Goal: Task Accomplishment & Management: Use online tool/utility

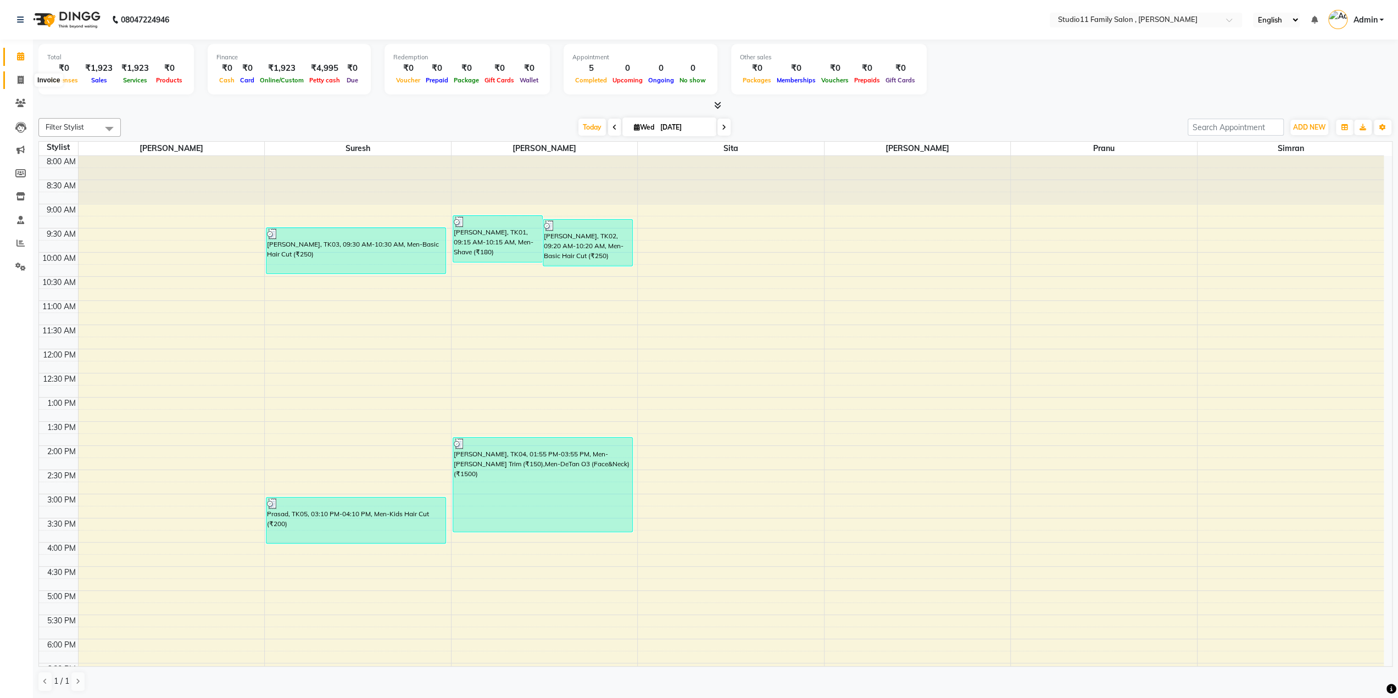
click at [21, 82] on icon at bounding box center [21, 80] width 6 height 8
select select "service"
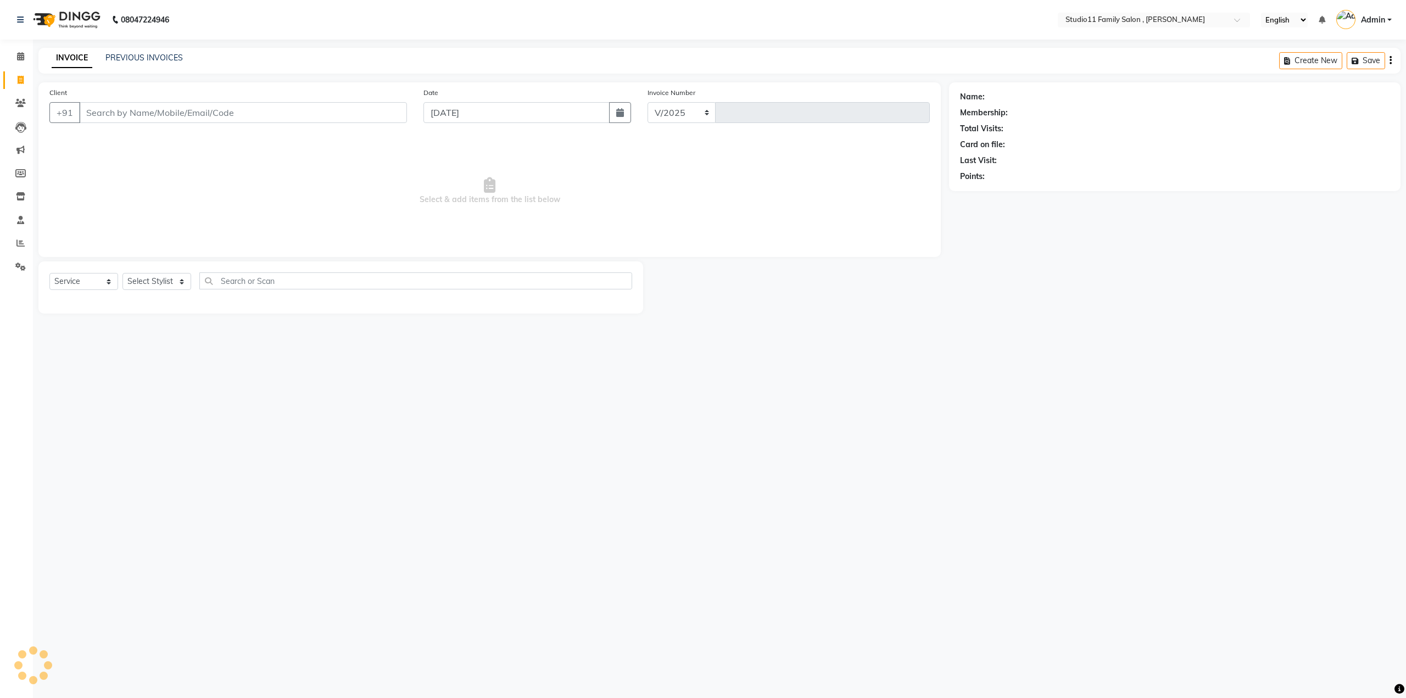
select select "7303"
type input "1106"
click at [19, 240] on icon at bounding box center [20, 243] width 8 height 8
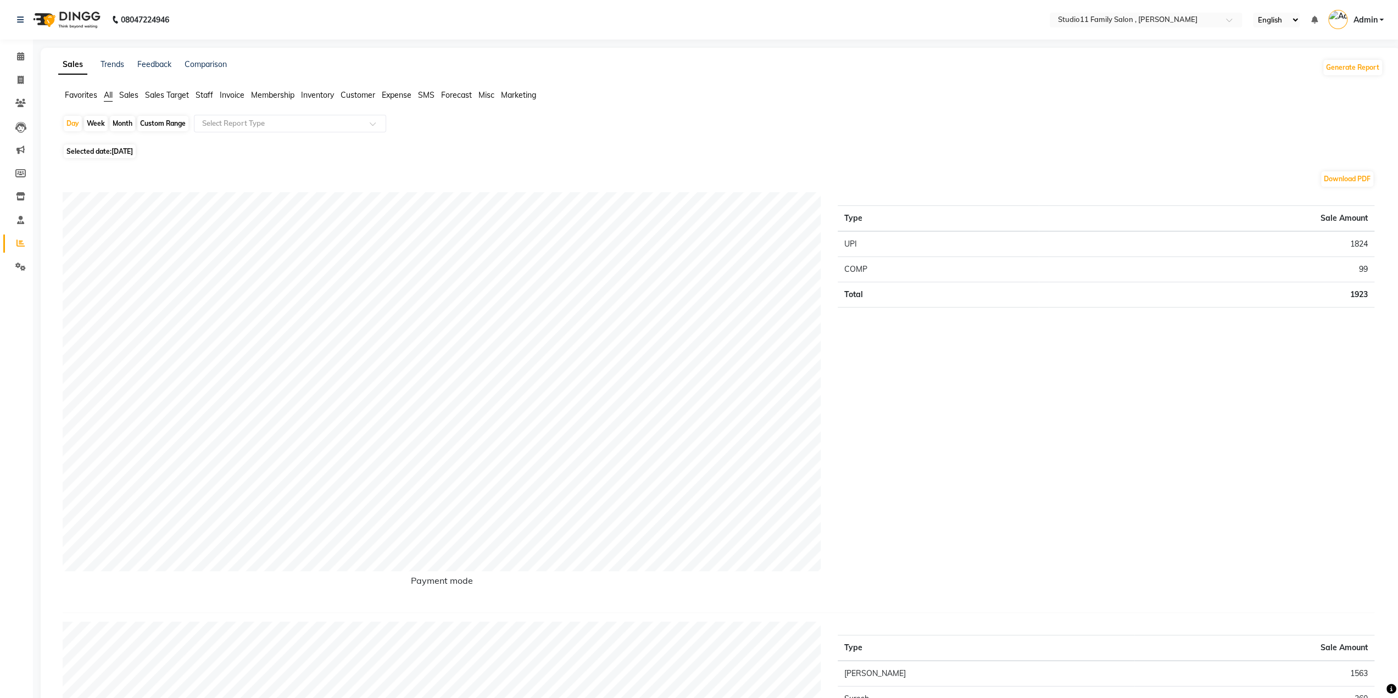
click at [121, 119] on div "Month" at bounding box center [122, 123] width 25 height 15
select select "9"
select select "2025"
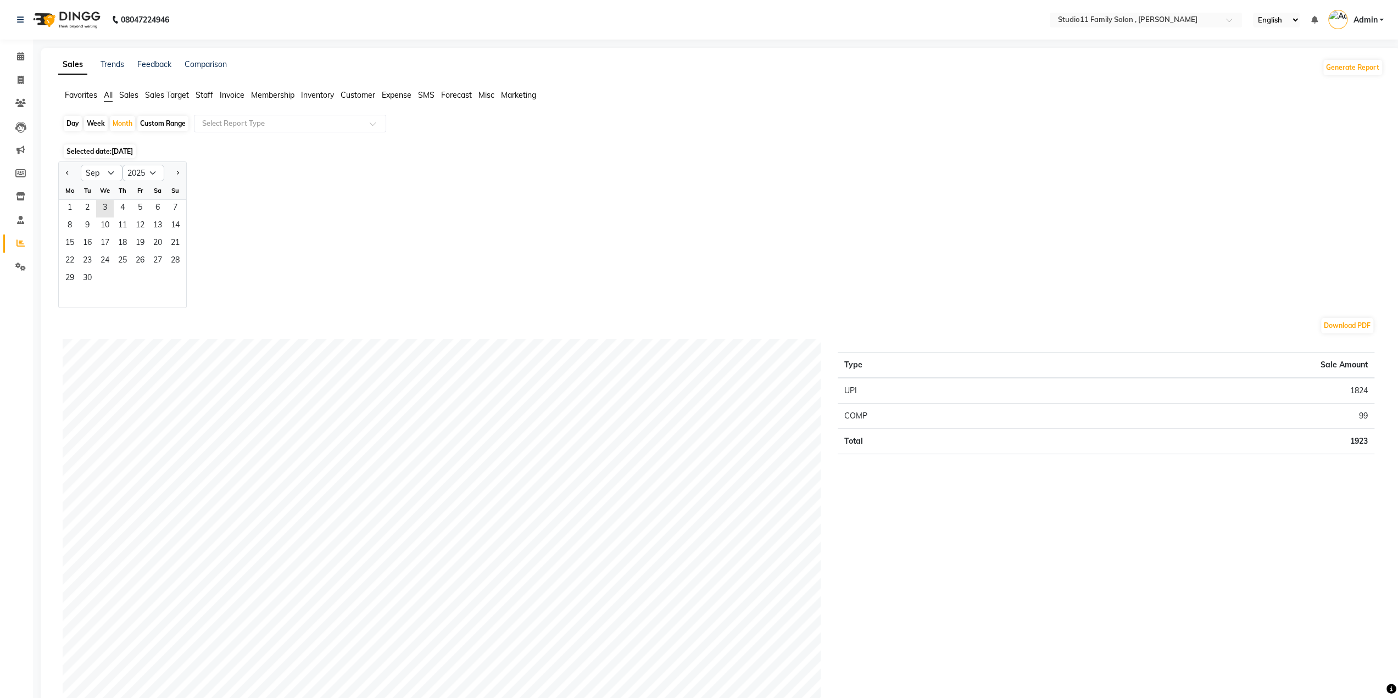
click at [127, 93] on span "Sales" at bounding box center [128, 95] width 19 height 10
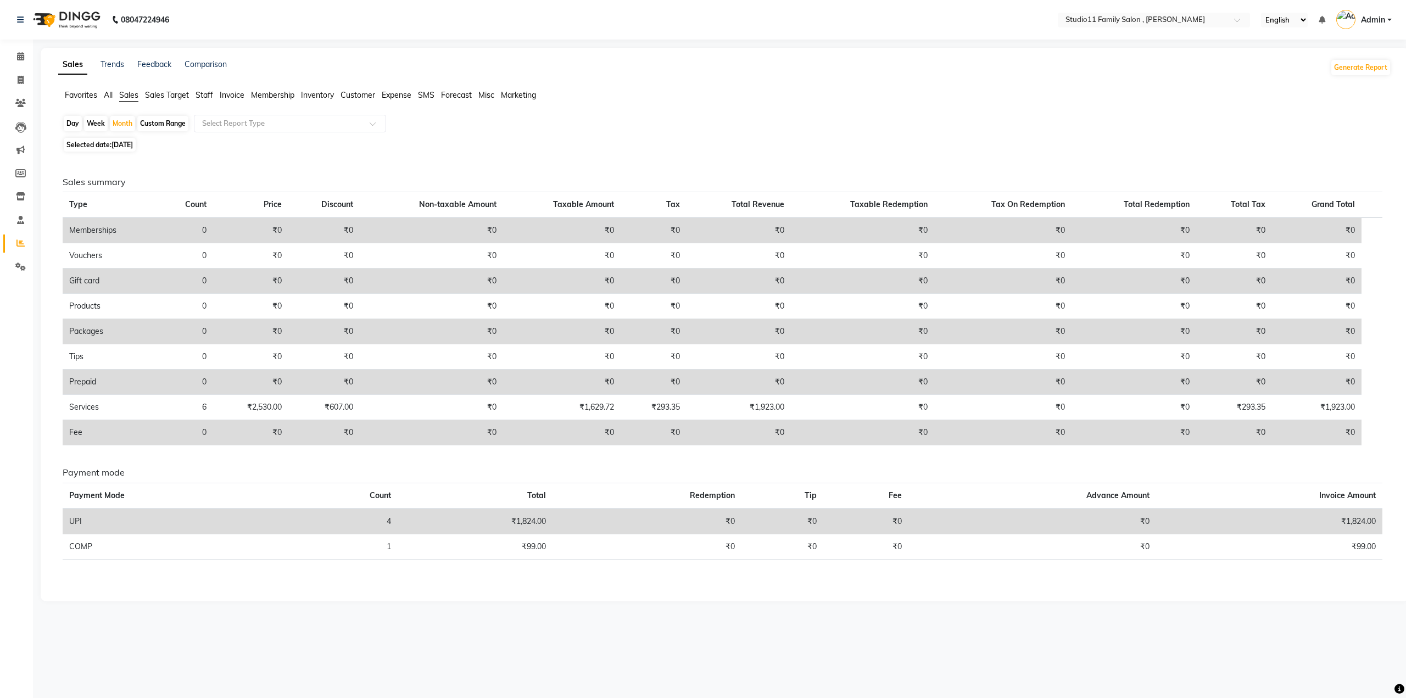
click at [124, 144] on span "[DATE]" at bounding box center [121, 145] width 21 height 8
select select "9"
select select "2025"
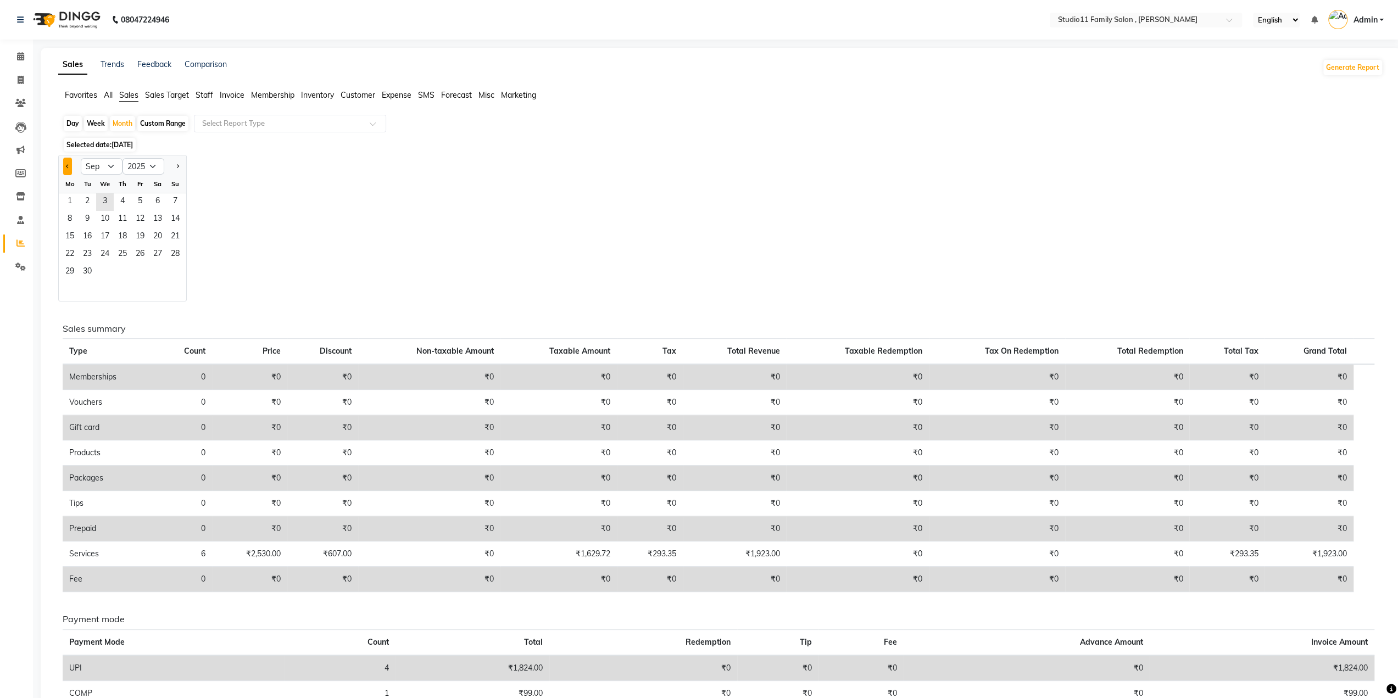
click at [70, 166] on button "Previous month" at bounding box center [67, 167] width 9 height 18
select select "8"
click at [140, 200] on span "1" at bounding box center [140, 202] width 18 height 18
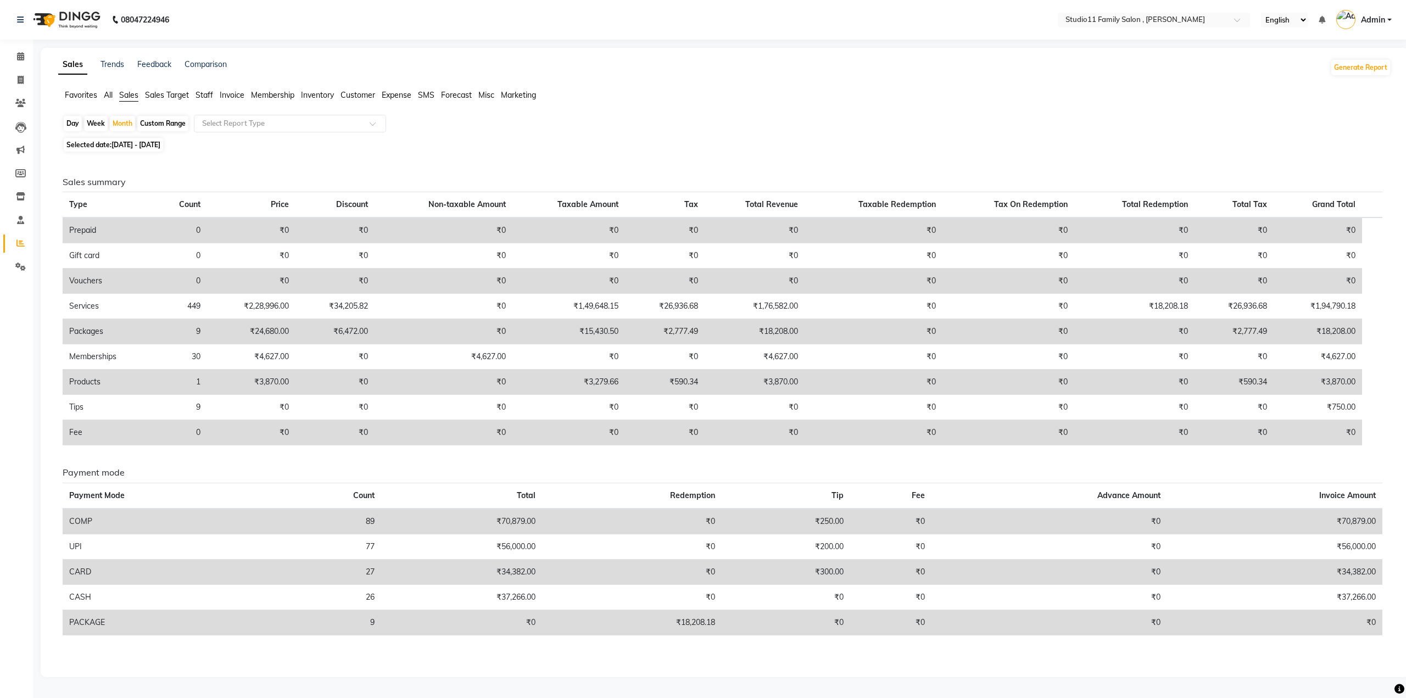
click at [199, 94] on span "Staff" at bounding box center [205, 95] width 18 height 10
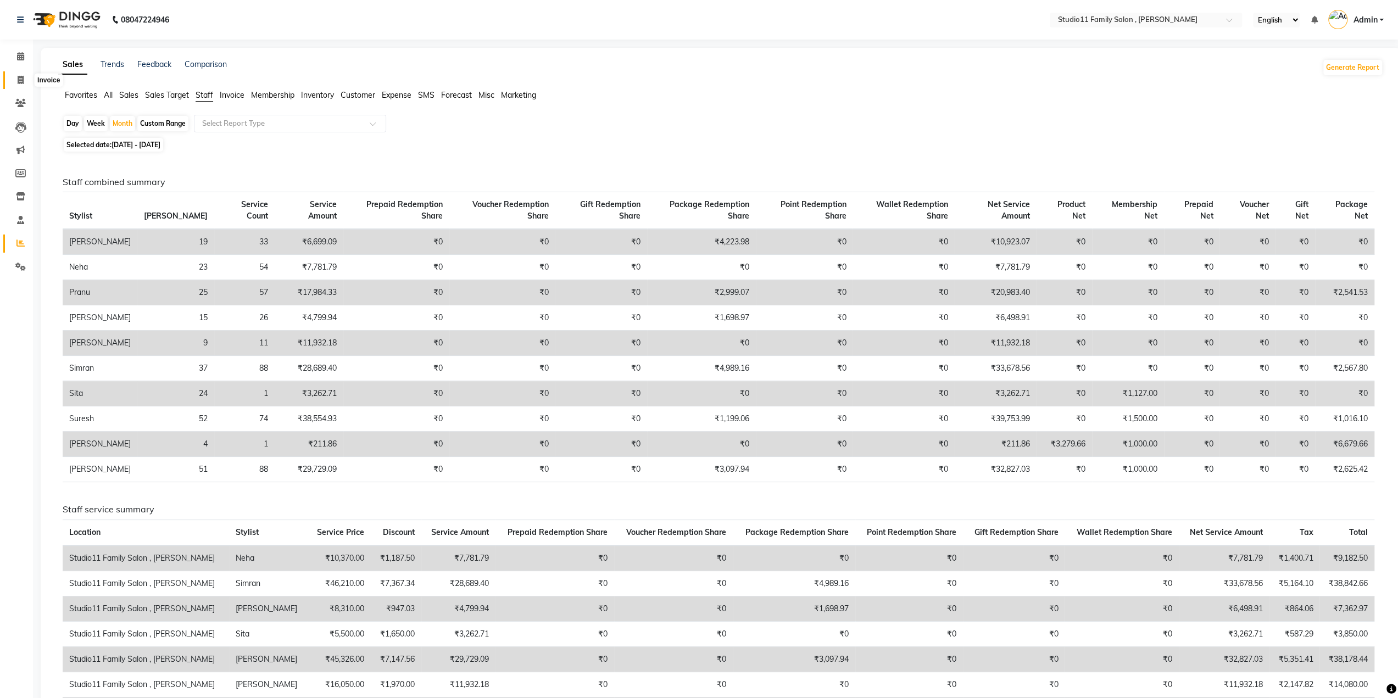
click at [19, 81] on icon at bounding box center [21, 80] width 6 height 8
select select "service"
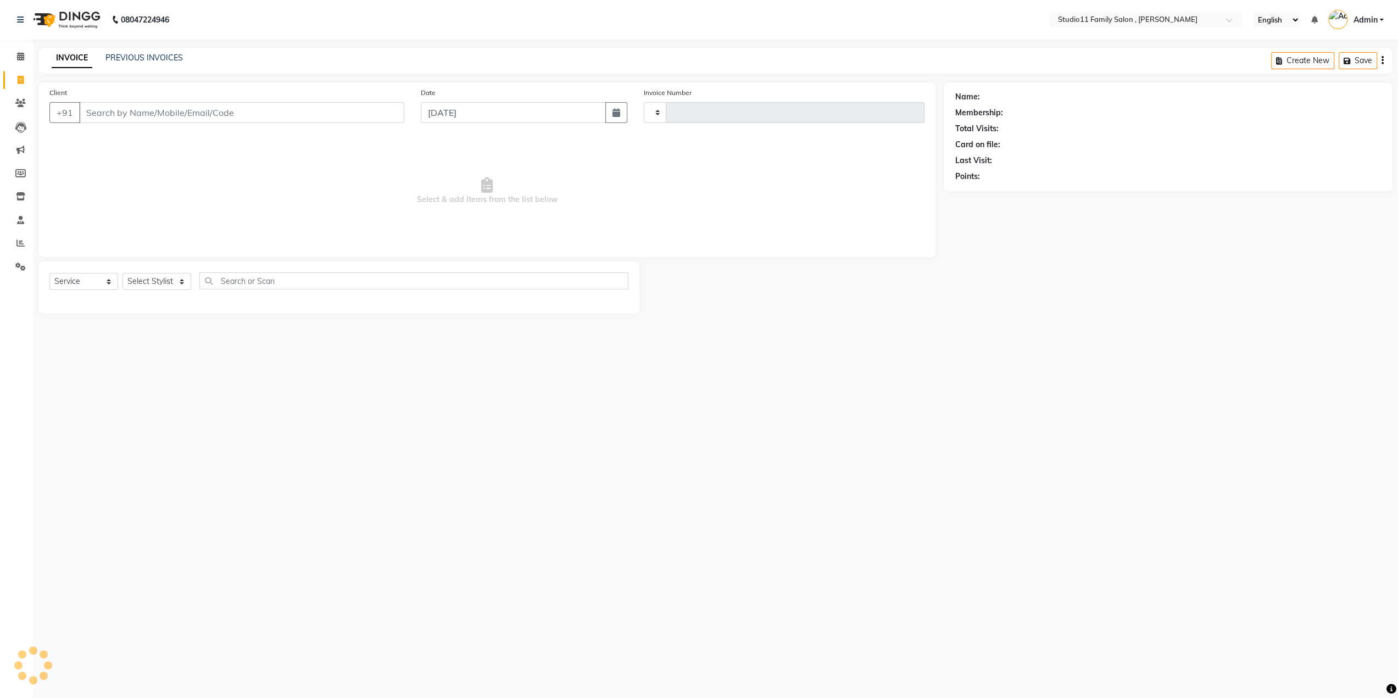
type input "1106"
select select "7303"
click at [129, 55] on link "PREVIOUS INVOICES" at bounding box center [143, 58] width 77 height 10
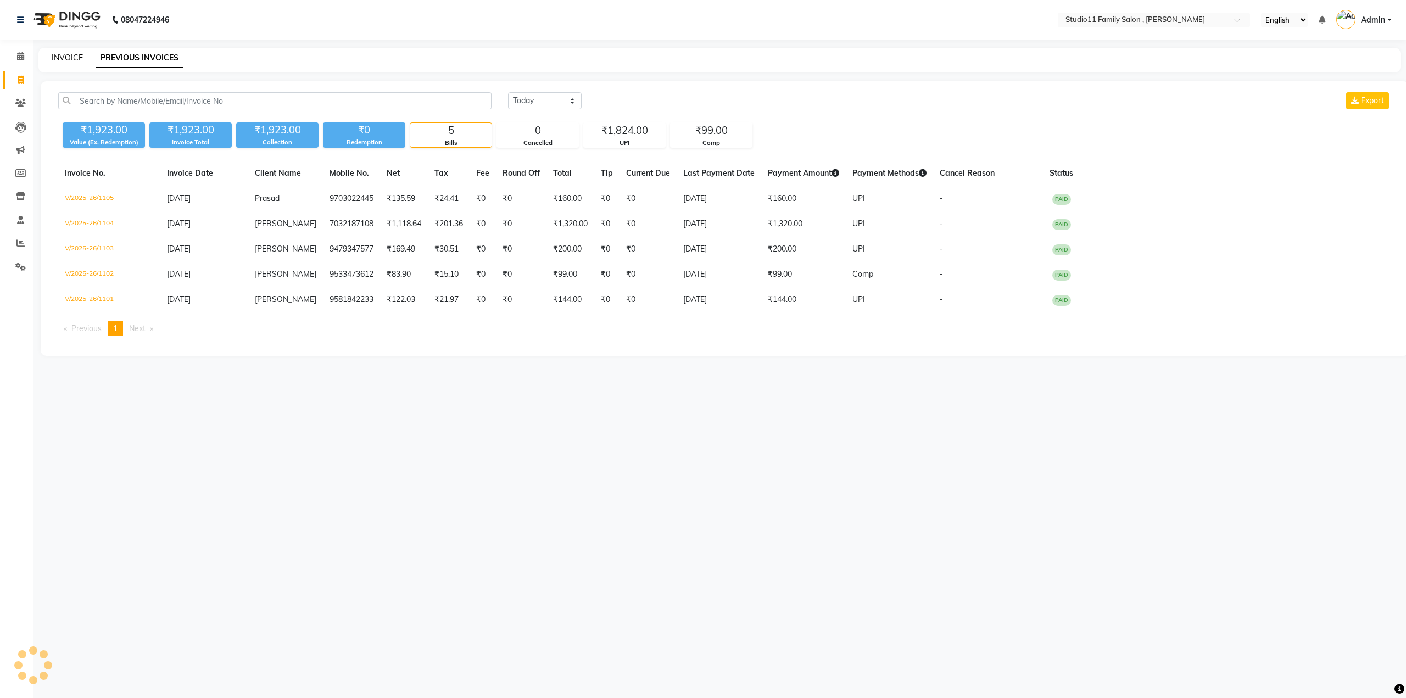
click at [78, 60] on link "INVOICE" at bounding box center [67, 58] width 31 height 10
select select "7303"
select select "service"
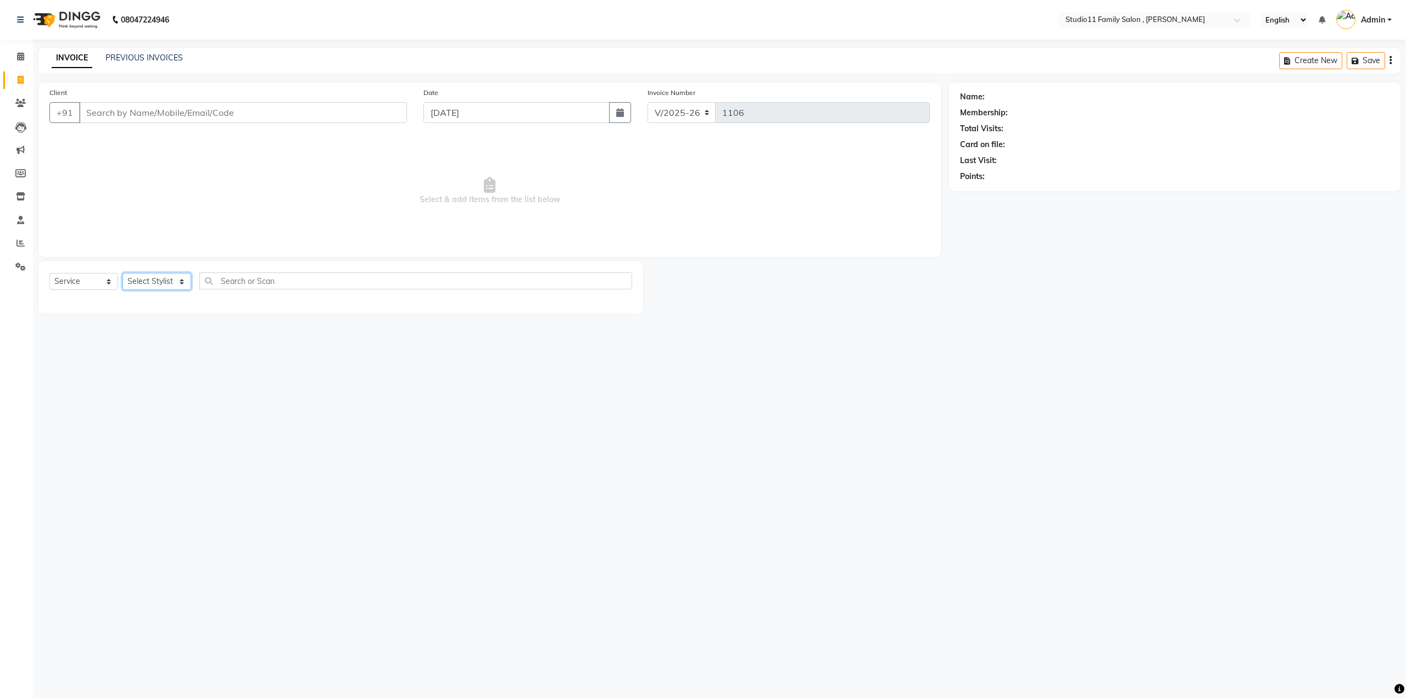
click at [180, 285] on select "Select Stylist Pranu [PERSON_NAME] [PERSON_NAME] [PERSON_NAME] [PERSON_NAME]" at bounding box center [156, 281] width 69 height 17
select select "62940"
click at [122, 273] on select "Select Stylist Pranu [PERSON_NAME] [PERSON_NAME] [PERSON_NAME] [PERSON_NAME]" at bounding box center [156, 281] width 69 height 17
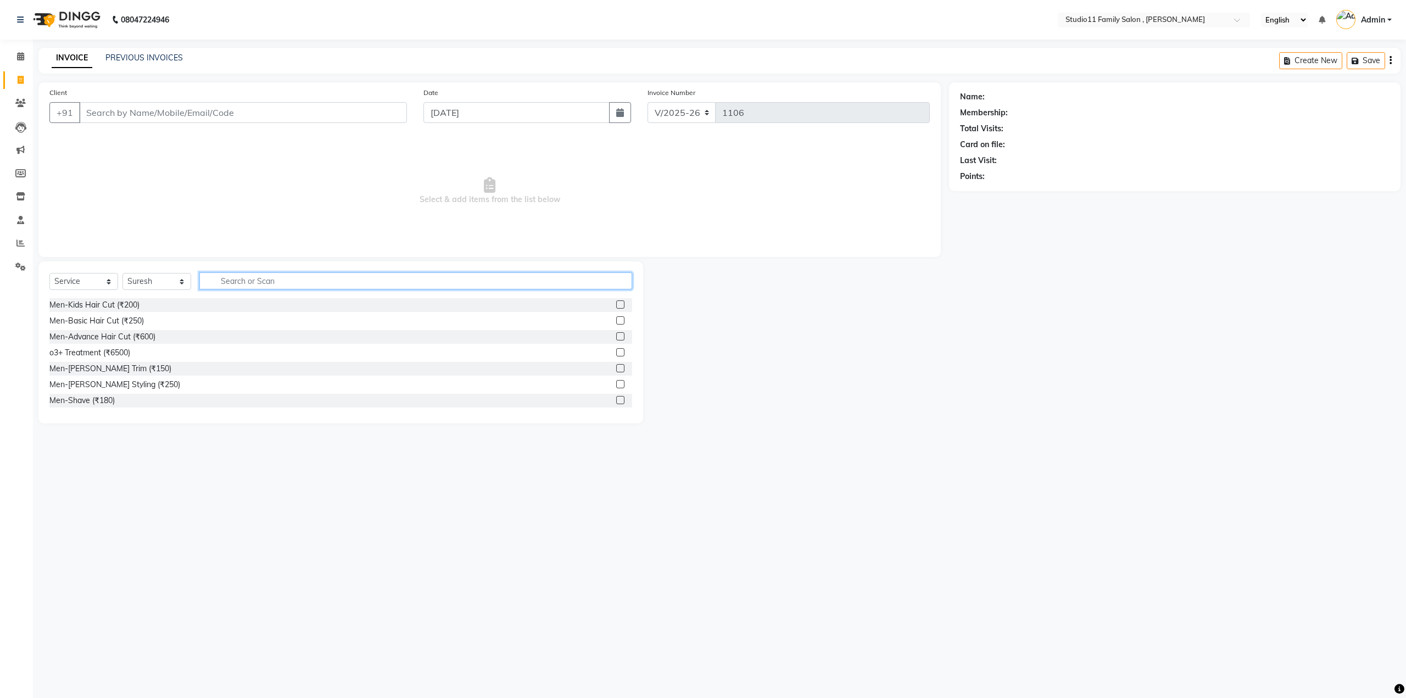
click at [231, 276] on input "text" at bounding box center [415, 280] width 433 height 17
type input "kids"
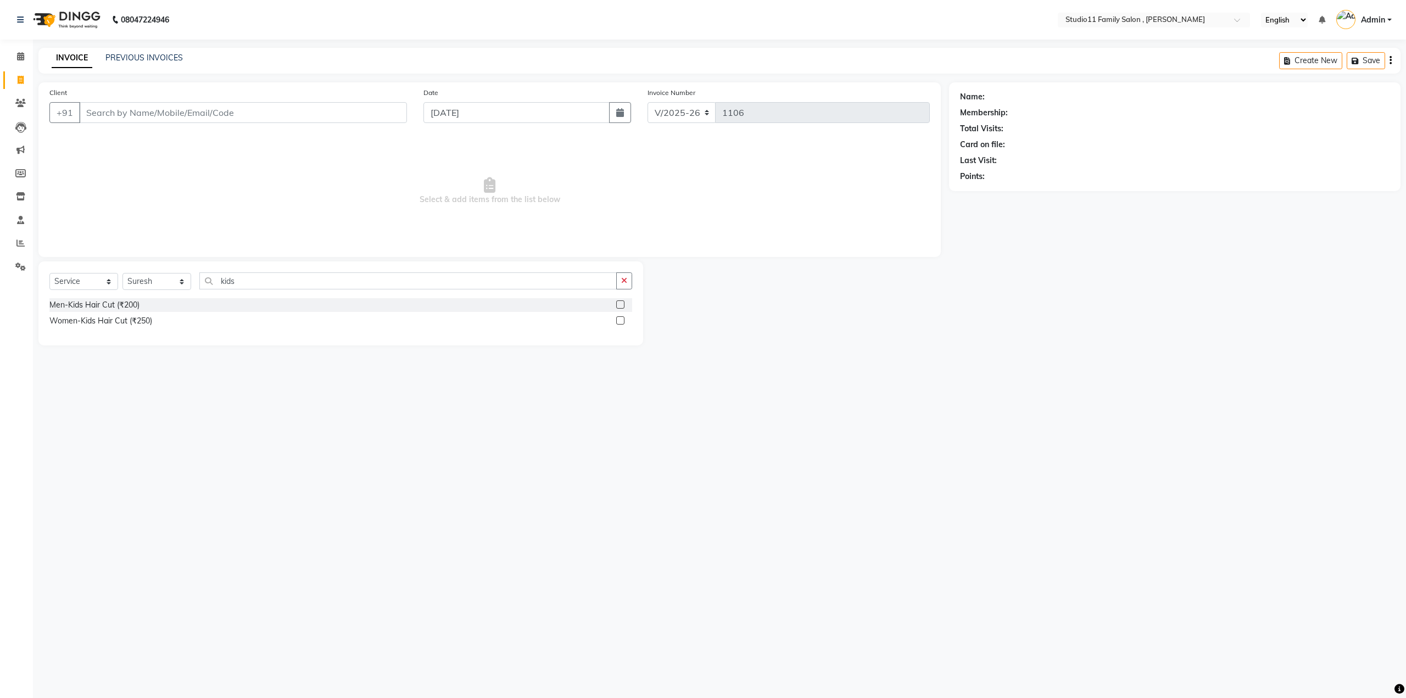
click at [621, 321] on label at bounding box center [620, 320] width 8 height 8
click at [621, 321] on input "checkbox" at bounding box center [619, 320] width 7 height 7
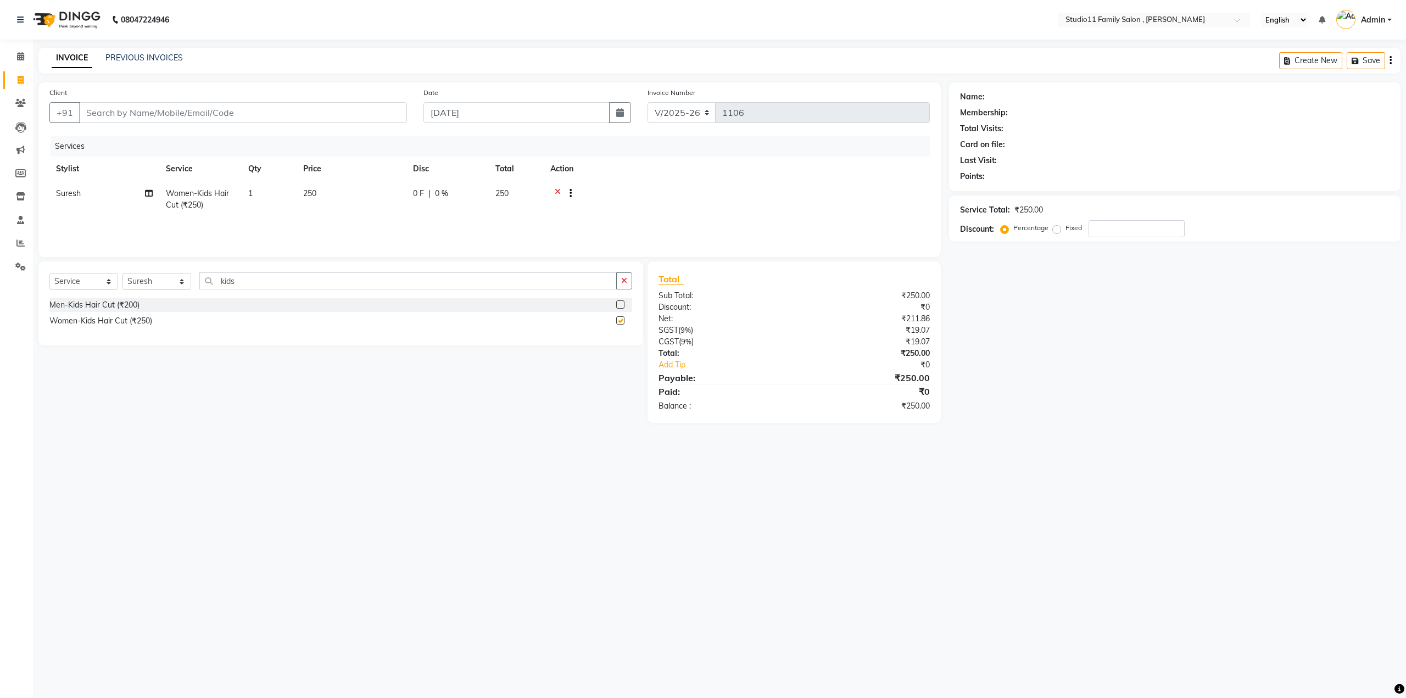
checkbox input "false"
click at [108, 286] on select "Select Service Product Membership Package Voucher Prepaid Gift Card" at bounding box center [83, 281] width 69 height 17
click at [49, 273] on select "Select Service Product Membership Package Voucher Prepaid Gift Card" at bounding box center [83, 281] width 69 height 17
click at [617, 303] on label at bounding box center [620, 304] width 8 height 8
click at [617, 303] on input "checkbox" at bounding box center [619, 304] width 7 height 7
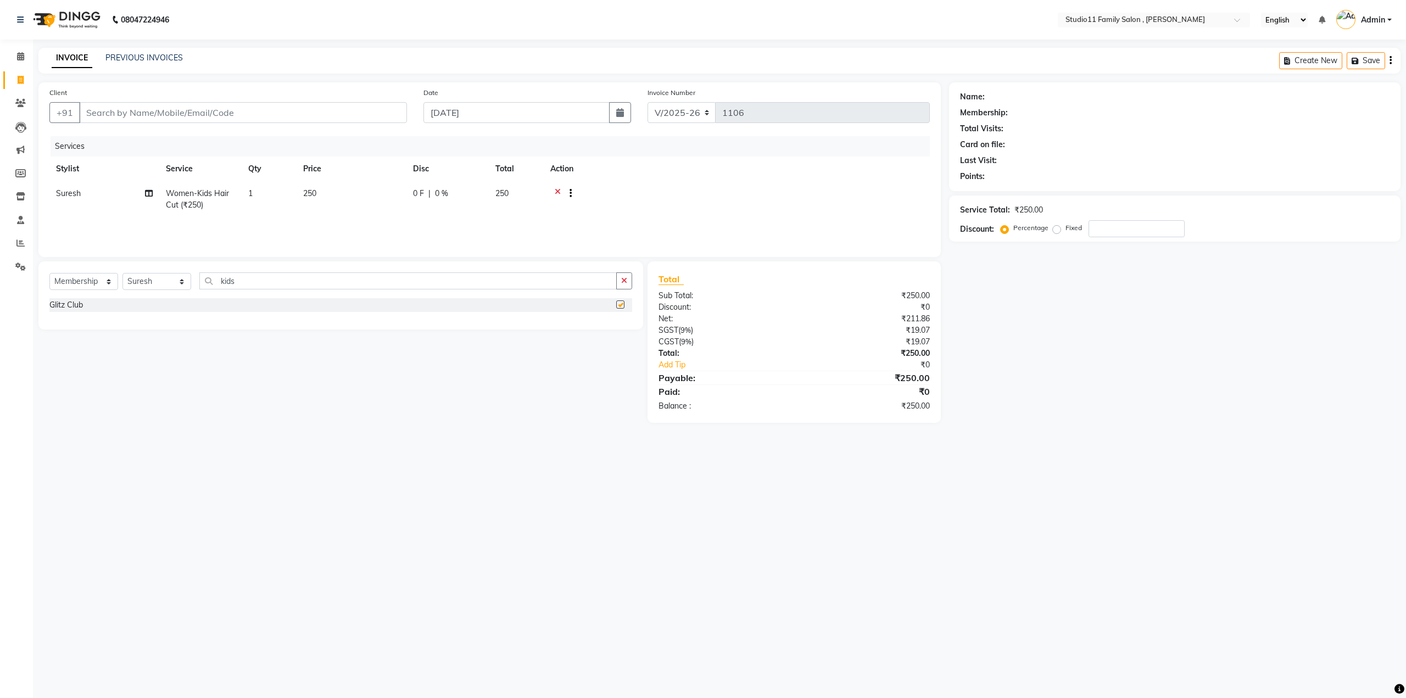
select select "select"
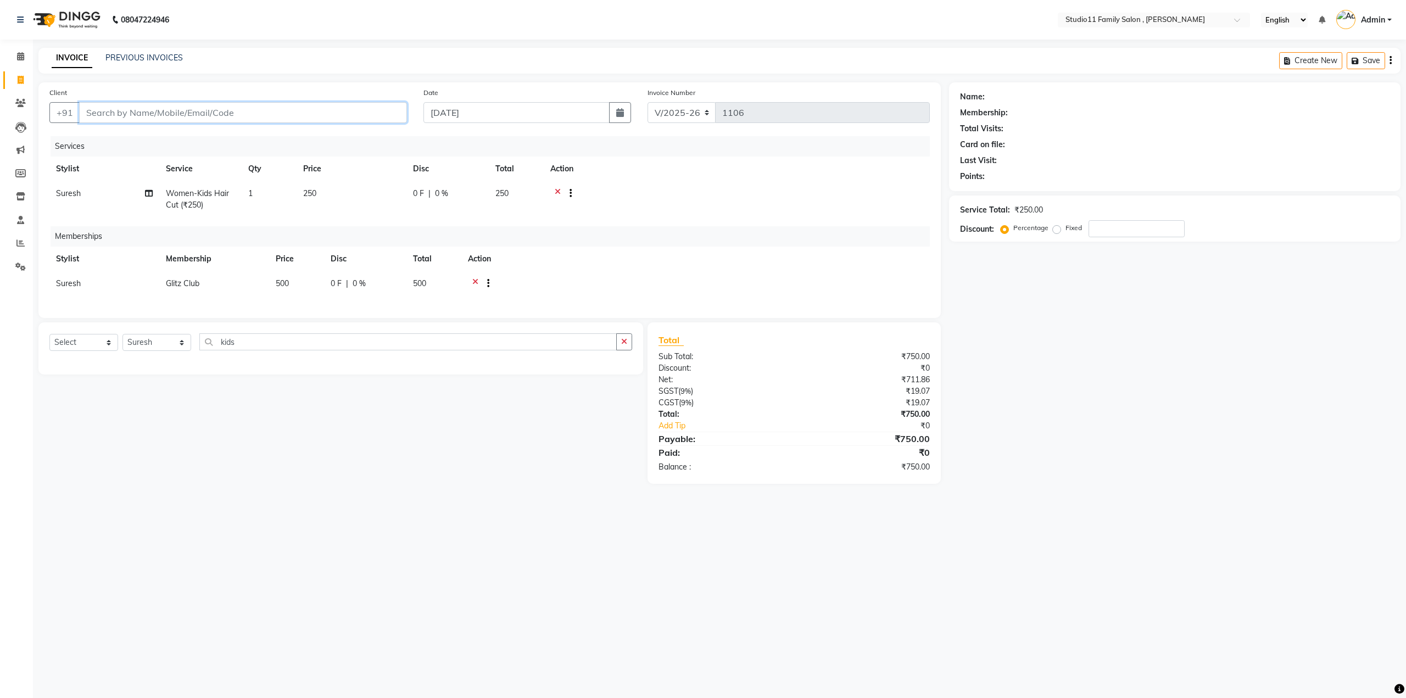
click at [97, 115] on input "Client" at bounding box center [243, 112] width 328 height 21
type input "8"
type input "0"
click at [167, 140] on span "87901" at bounding box center [180, 137] width 27 height 11
type input "8790190056"
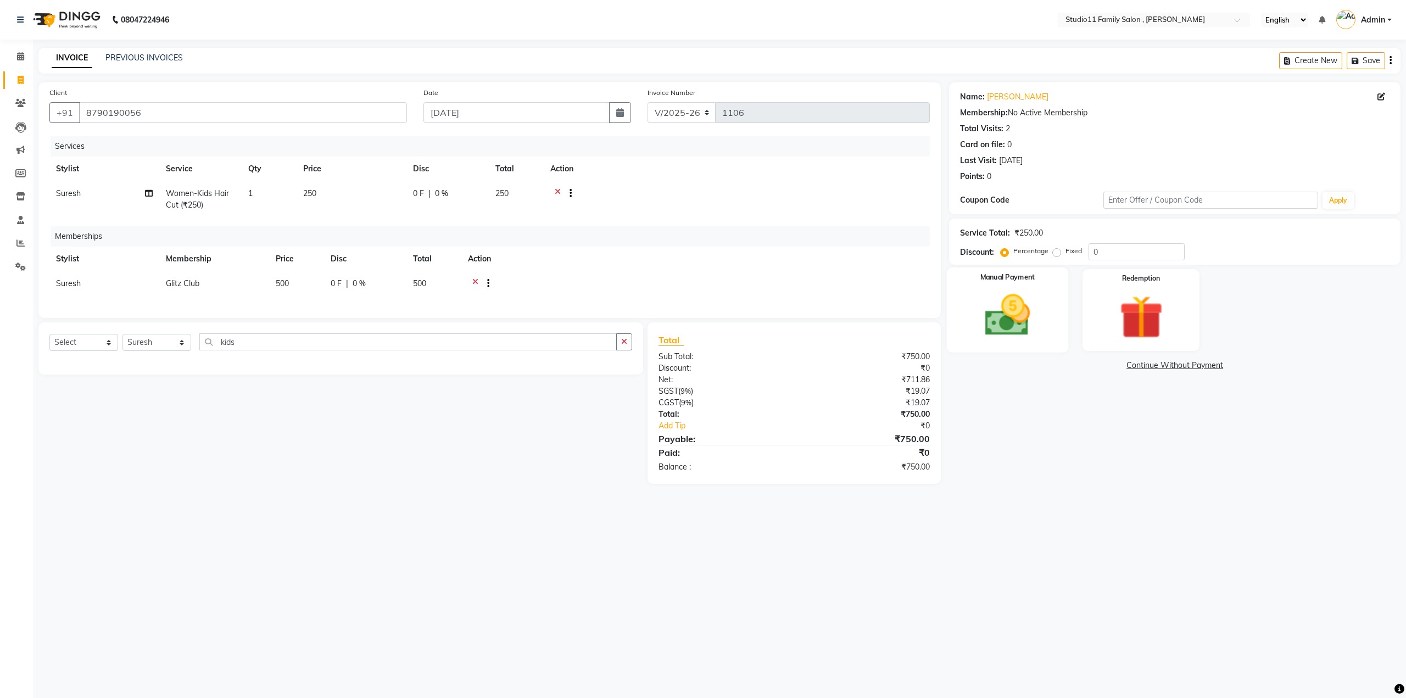
click at [1013, 333] on img at bounding box center [1007, 315] width 74 height 53
click at [1042, 365] on span "UPI" at bounding box center [1037, 366] width 17 height 13
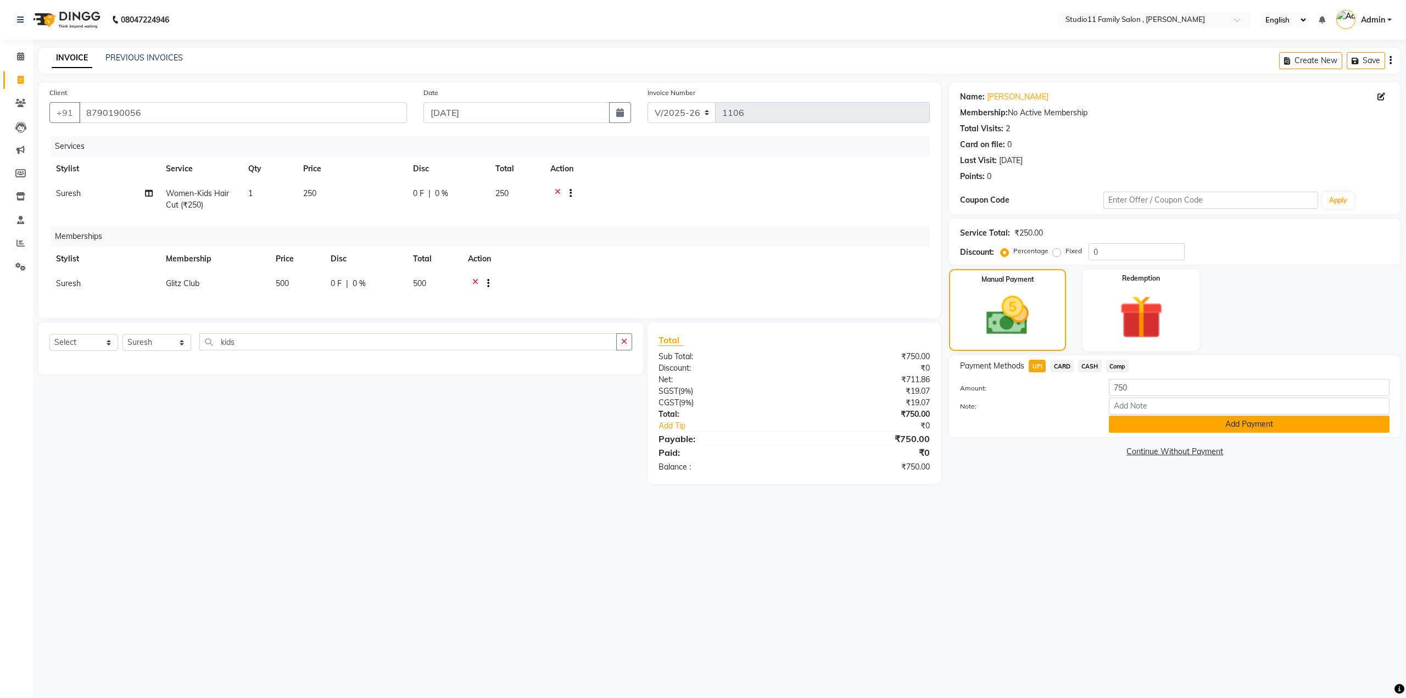
click at [1194, 420] on button "Add Payment" at bounding box center [1249, 424] width 281 height 17
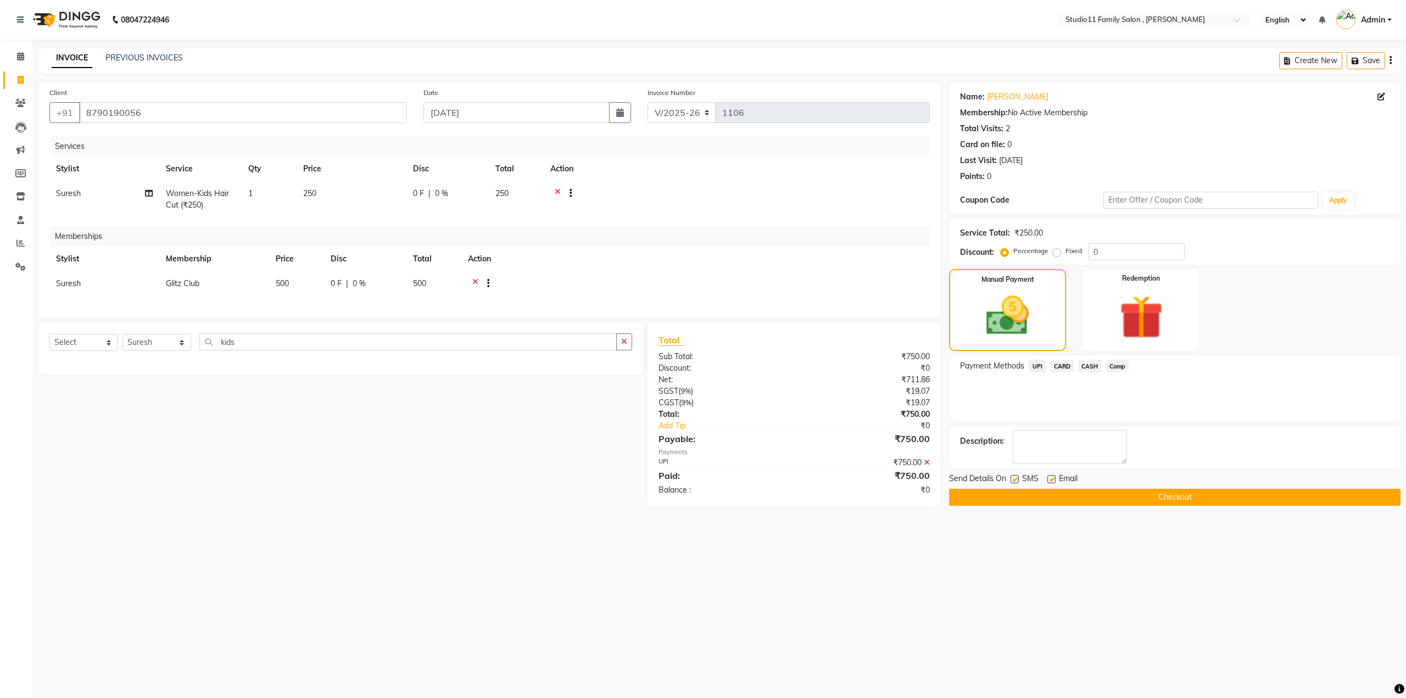
click at [1152, 499] on button "Checkout" at bounding box center [1174, 497] width 451 height 17
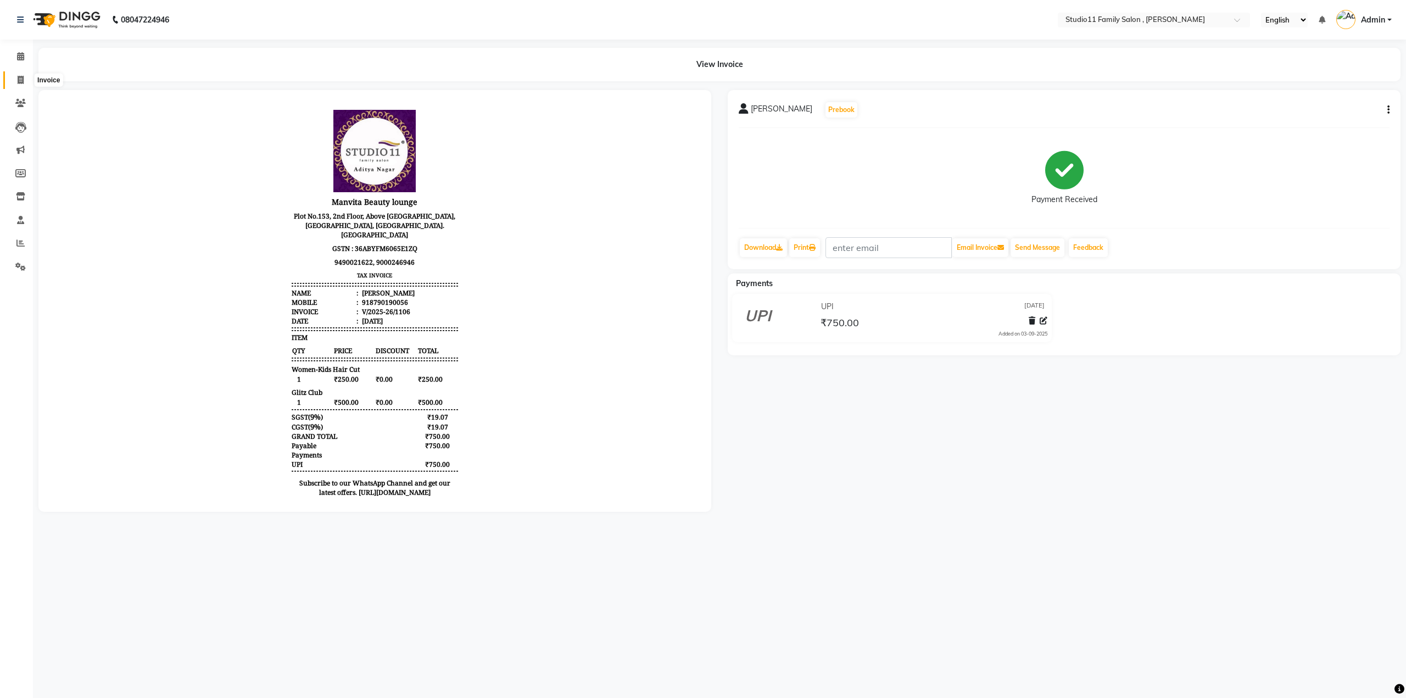
click at [18, 80] on icon at bounding box center [21, 80] width 6 height 8
select select "7303"
select select "service"
